Goal: Information Seeking & Learning: Stay updated

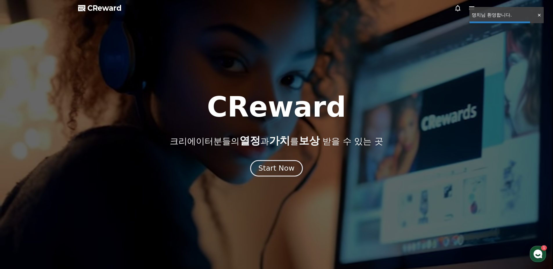
click at [273, 171] on div "Start Now" at bounding box center [276, 168] width 36 height 10
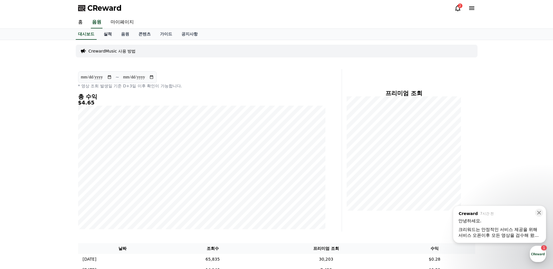
click at [112, 36] on link "실적" at bounding box center [107, 34] width 17 height 11
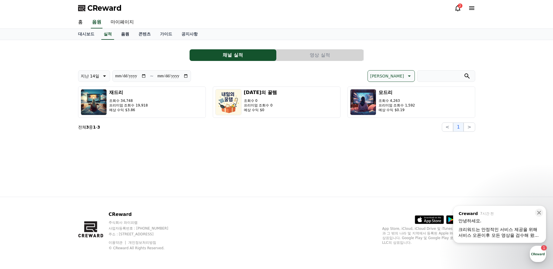
click at [124, 36] on link "음원" at bounding box center [124, 34] width 17 height 11
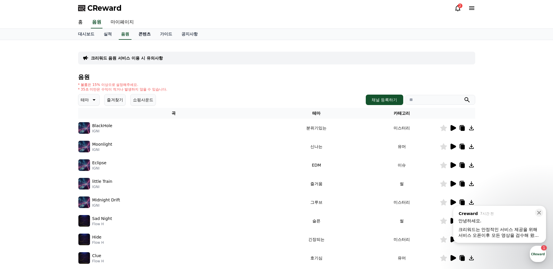
click at [142, 37] on link "콘텐츠" at bounding box center [144, 34] width 21 height 11
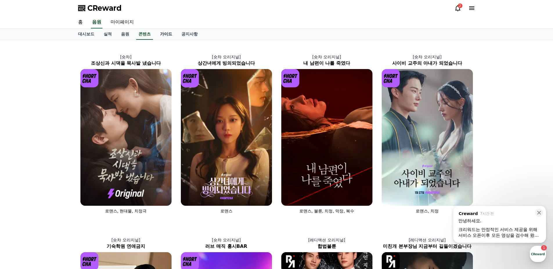
click at [166, 37] on link "가이드" at bounding box center [165, 34] width 21 height 11
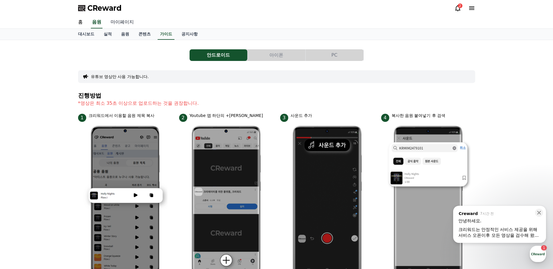
click at [125, 21] on link "마이페이지" at bounding box center [122, 22] width 33 height 12
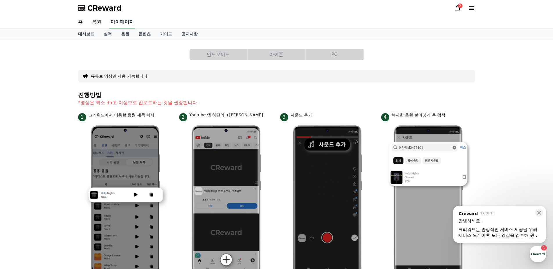
select select "**********"
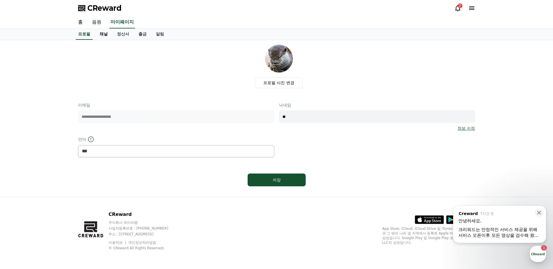
click at [98, 34] on link "채널" at bounding box center [103, 34] width 17 height 11
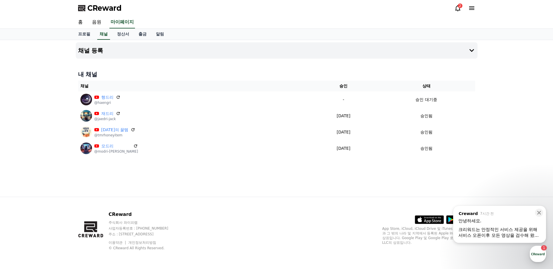
click at [456, 7] on icon at bounding box center [457, 8] width 5 height 6
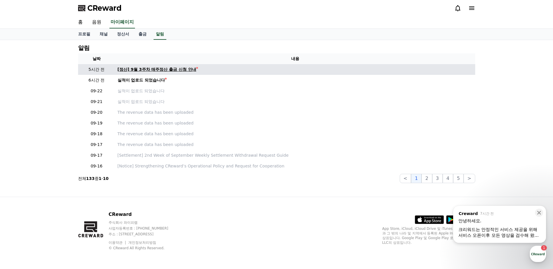
click at [159, 71] on div "[정산] 9월 3주차 매주정산 출금 신청 안내" at bounding box center [157, 69] width 79 height 6
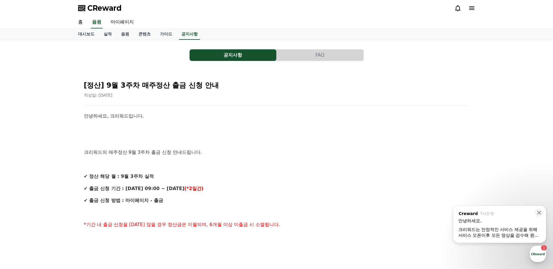
click at [98, 11] on span "CReward" at bounding box center [104, 7] width 34 height 9
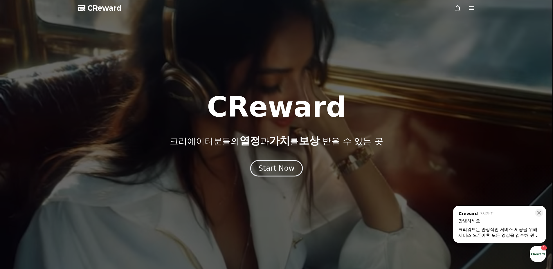
click at [278, 172] on div "Start Now" at bounding box center [276, 168] width 36 height 10
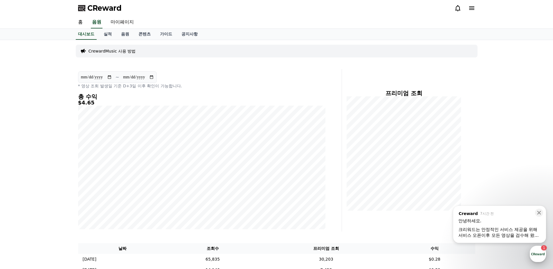
click at [540, 255] on div "button" at bounding box center [538, 254] width 16 height 16
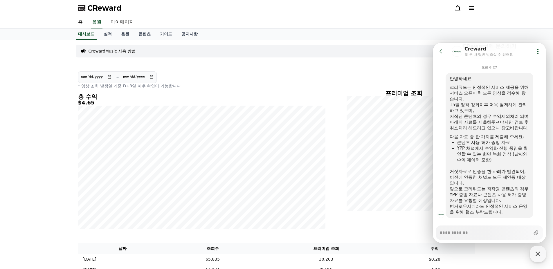
scroll to position [82, 0]
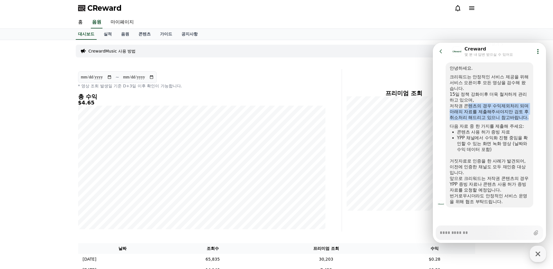
drag, startPoint x: 470, startPoint y: 99, endPoint x: 501, endPoint y: 117, distance: 36.5
click at [501, 117] on div "저작권 콘텐츠의 경우 수익제외처리 되며 아래의 자료를 제출해주셔야지만 검토 후 취소처리 해드리고 있으니 참고바랍니다." at bounding box center [490, 111] width 80 height 17
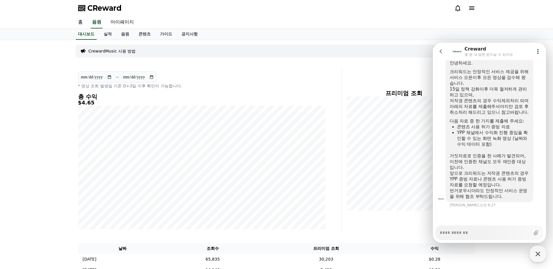
click at [488, 118] on div at bounding box center [490, 116] width 80 height 3
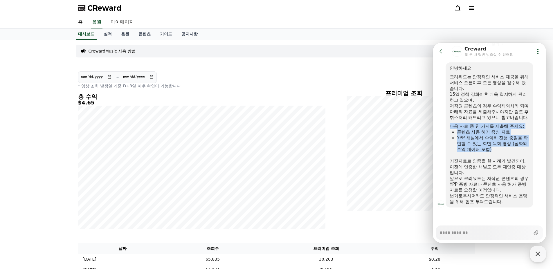
drag, startPoint x: 451, startPoint y: 125, endPoint x: 498, endPoint y: 157, distance: 56.6
click at [503, 152] on div "안녕하세요. 크리워드는 안정적인 서비스 제공을 위해 서비스 오픈이후 모든 영상을 검수해 왔습니다. 15일 정책 강화이후 더욱 철저하게 관리하고…" at bounding box center [490, 134] width 80 height 139
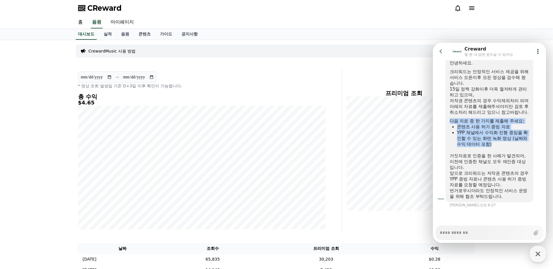
scroll to position [87, 0]
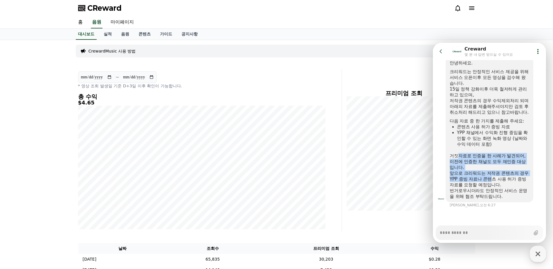
drag, startPoint x: 458, startPoint y: 156, endPoint x: 500, endPoint y: 180, distance: 48.3
click at [500, 180] on div "안녕하세요. 크리워드는 안정적인 서비스 제공을 위해 서비스 오픈이후 모든 영상을 검수해 왔습니다. 15일 정책 강화이후 더욱 철저하게 관리하고…" at bounding box center [490, 129] width 80 height 139
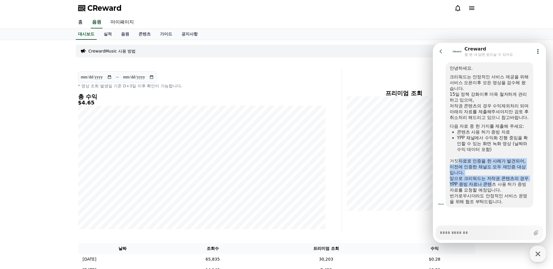
click at [481, 179] on div "앞으로 크리워드는 저작권 콘텐츠의 경우 YPP 증빙 자료나 콘텐츠 사용 허가 증빙 자료를 요청할 예정입니다." at bounding box center [490, 184] width 80 height 17
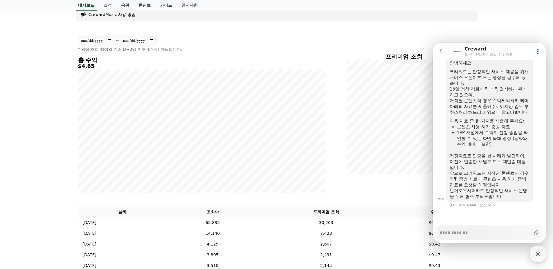
scroll to position [58, 0]
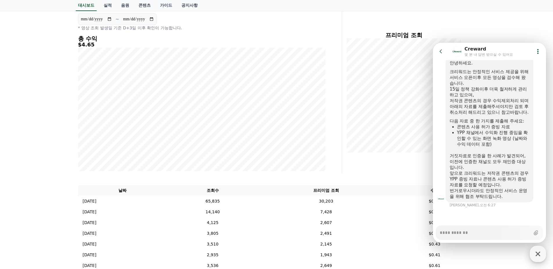
click at [540, 257] on icon "button" at bounding box center [538, 254] width 10 height 10
type textarea "*"
